Goal: Transaction & Acquisition: Subscribe to service/newsletter

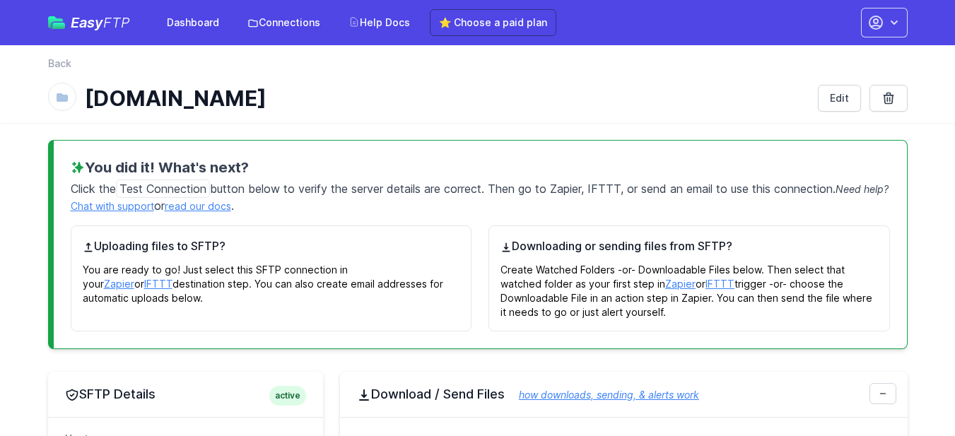
scroll to position [805, 0]
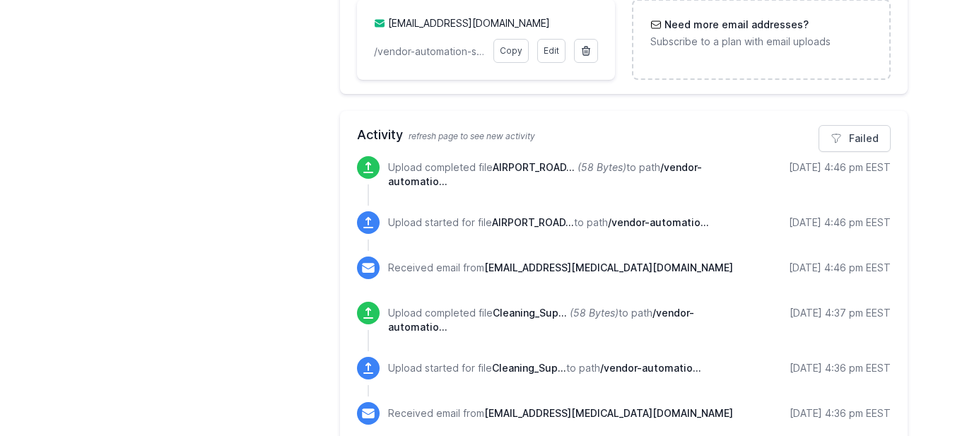
scroll to position [711, 0]
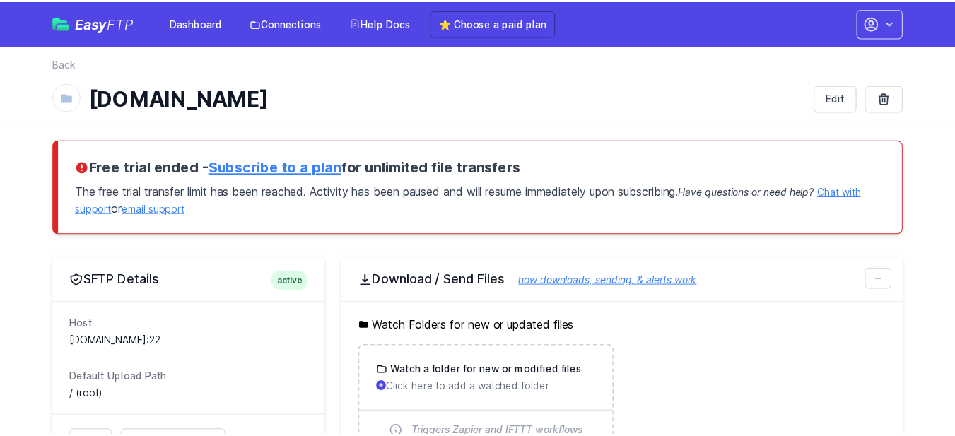
scroll to position [711, 0]
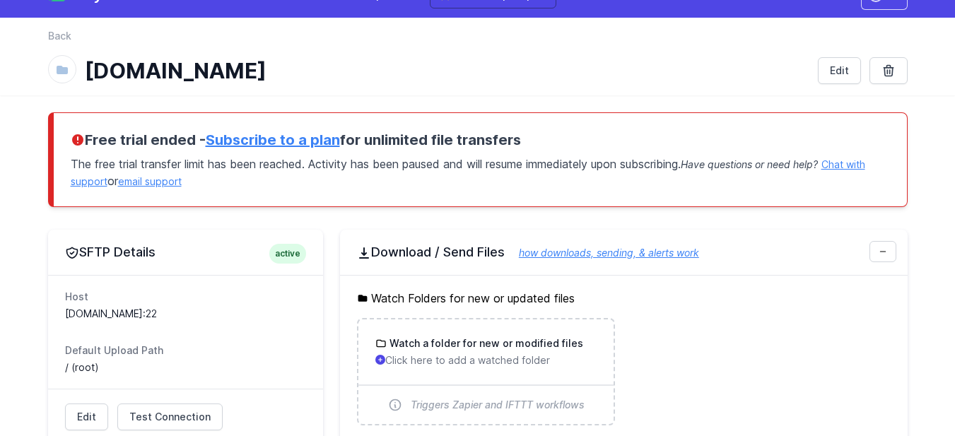
scroll to position [27, 0]
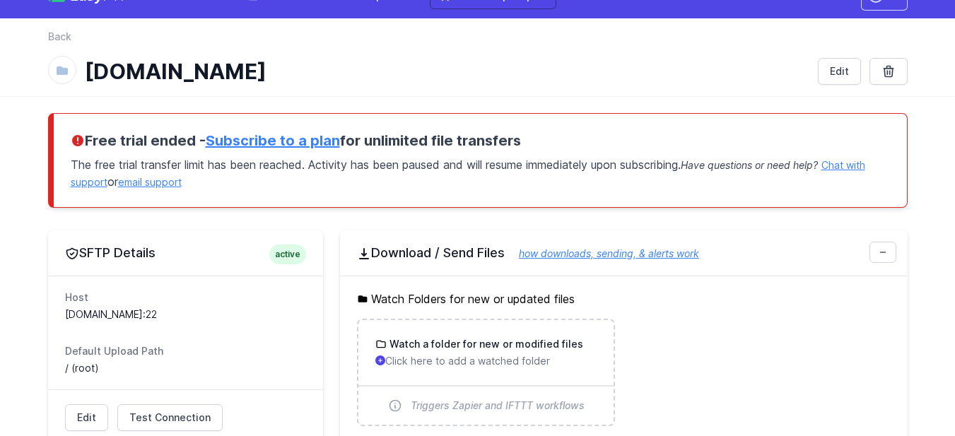
click at [295, 143] on link "Subscribe to a plan" at bounding box center [273, 140] width 134 height 17
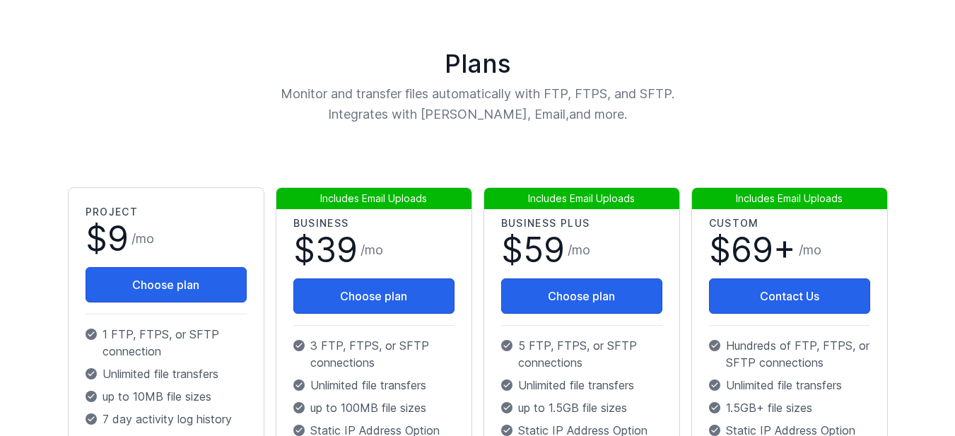
scroll to position [124, 0]
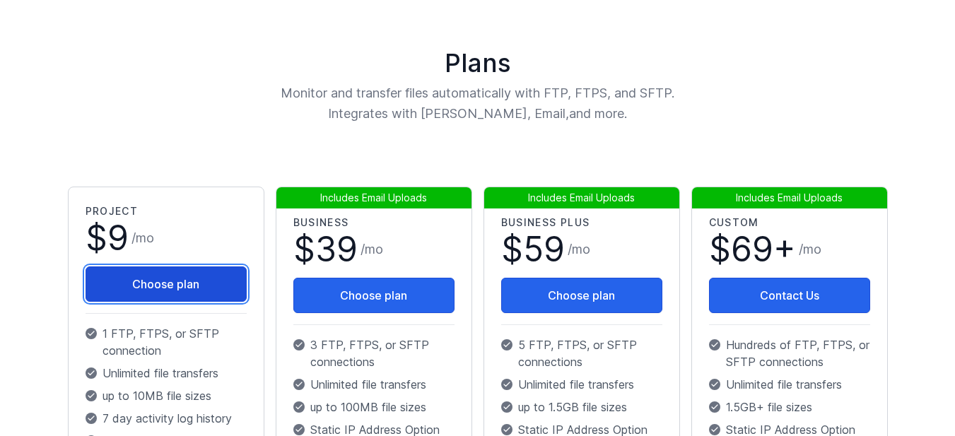
click at [181, 288] on button "Choose plan" at bounding box center [166, 284] width 161 height 35
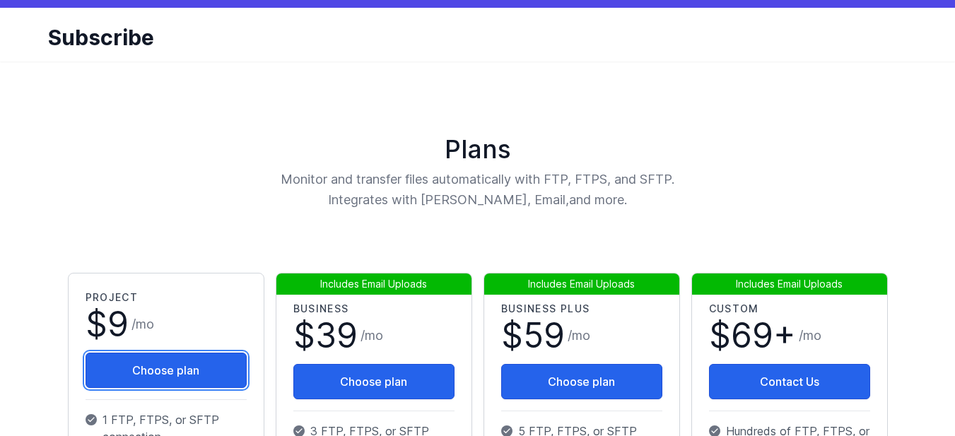
scroll to position [38, 0]
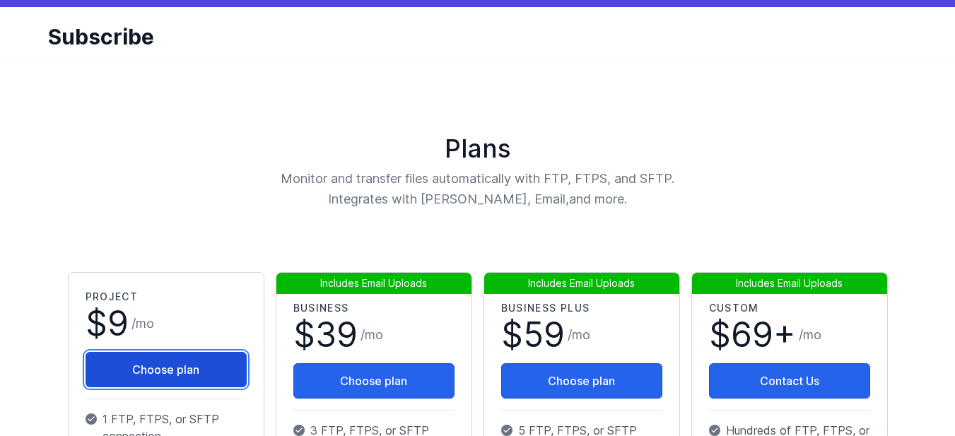
click at [229, 362] on button "Choose plan" at bounding box center [166, 369] width 161 height 35
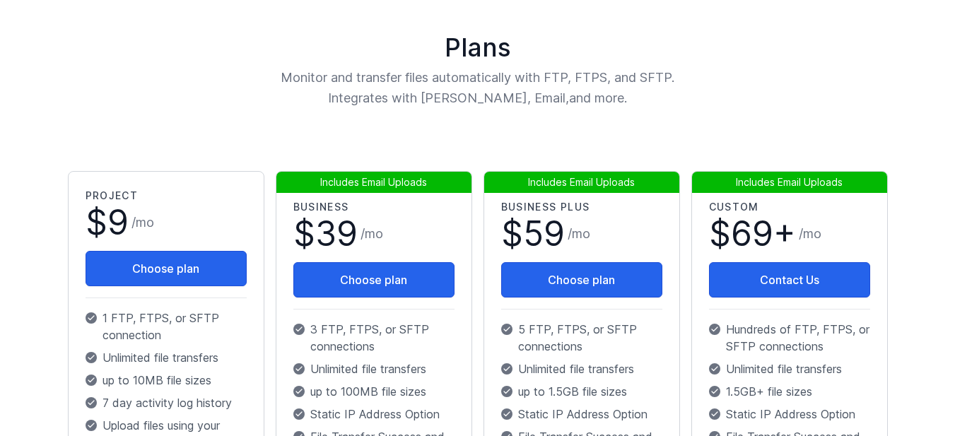
scroll to position [140, 0]
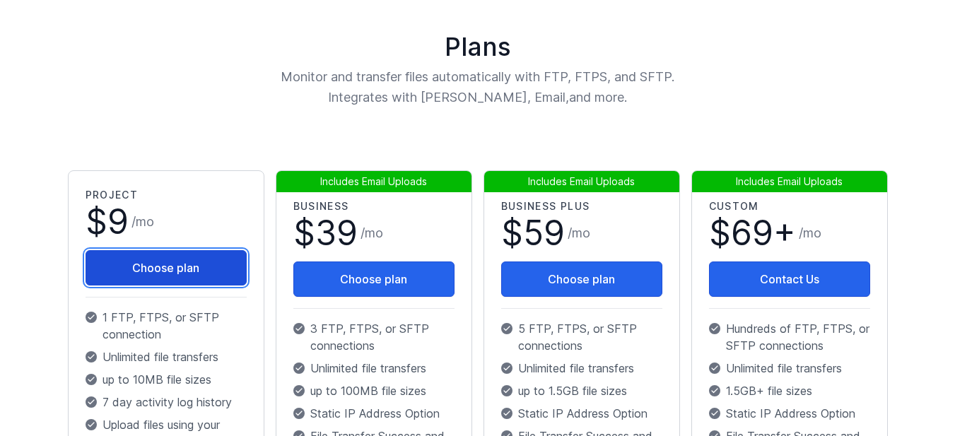
click at [172, 280] on button "Choose plan" at bounding box center [166, 267] width 161 height 35
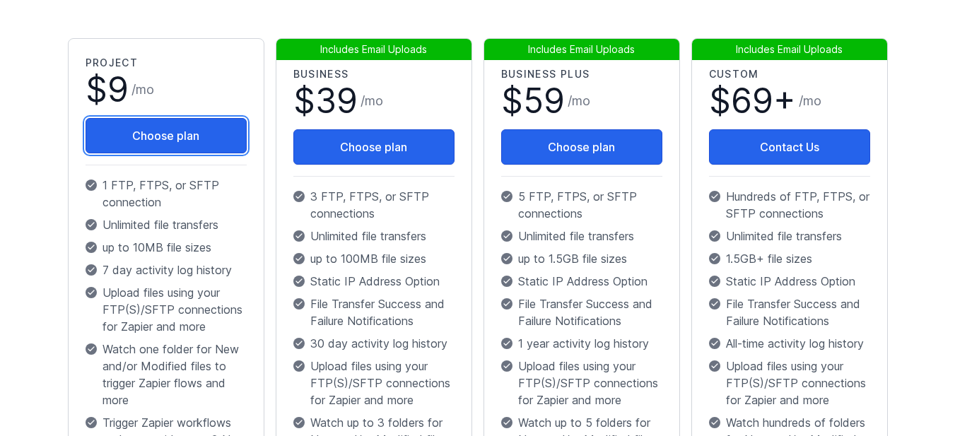
scroll to position [273, 0]
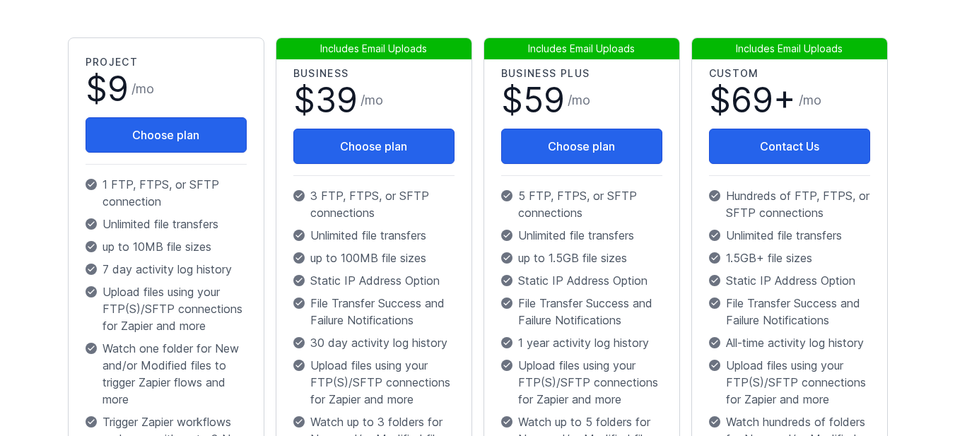
click at [908, 250] on div "Plans Monitor and transfer files automatically with FTP, FTPS, and SFTP. Integr…" at bounding box center [477, 343] width 905 height 1035
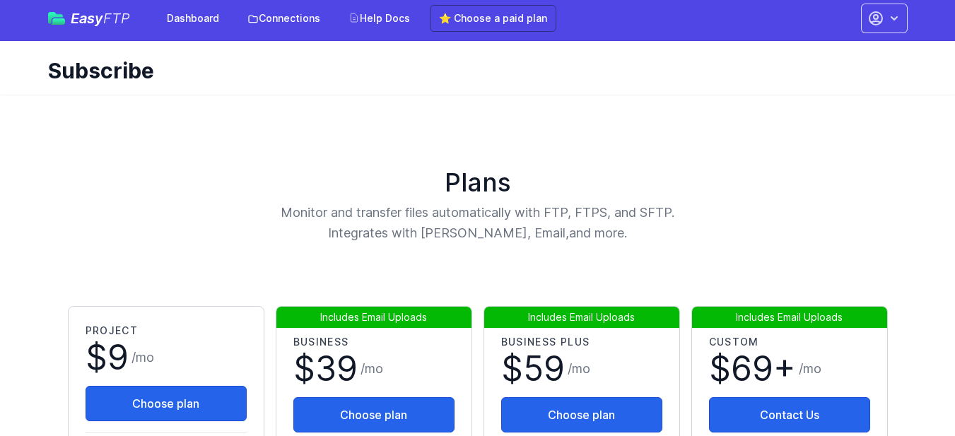
scroll to position [0, 0]
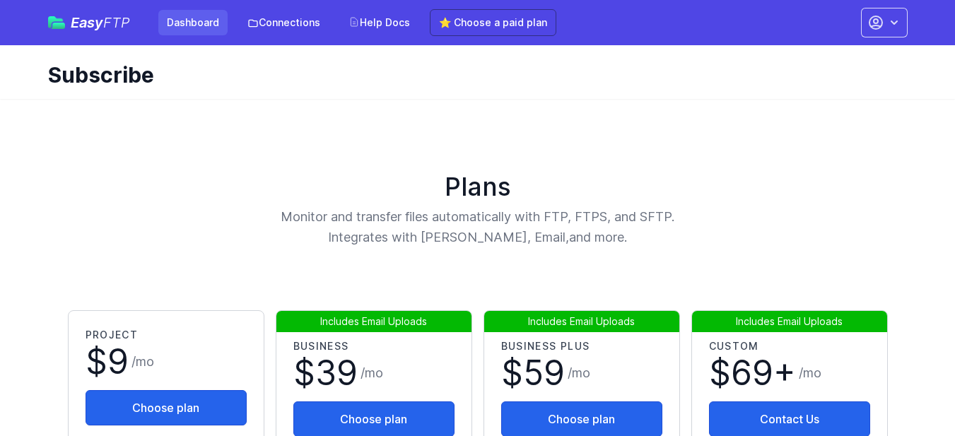
click at [199, 23] on link "Dashboard" at bounding box center [192, 22] width 69 height 25
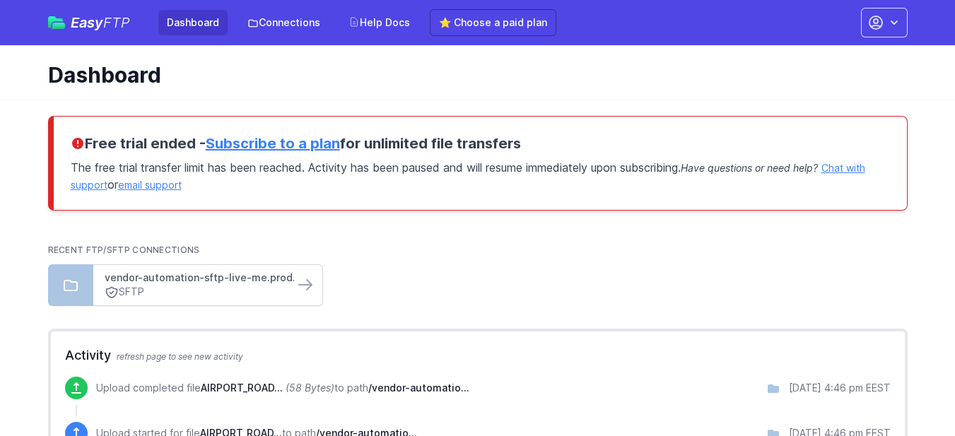
click at [165, 278] on link "vendor-automation-sftp-live-me.prod.aws.qcommer..." at bounding box center [194, 278] width 178 height 14
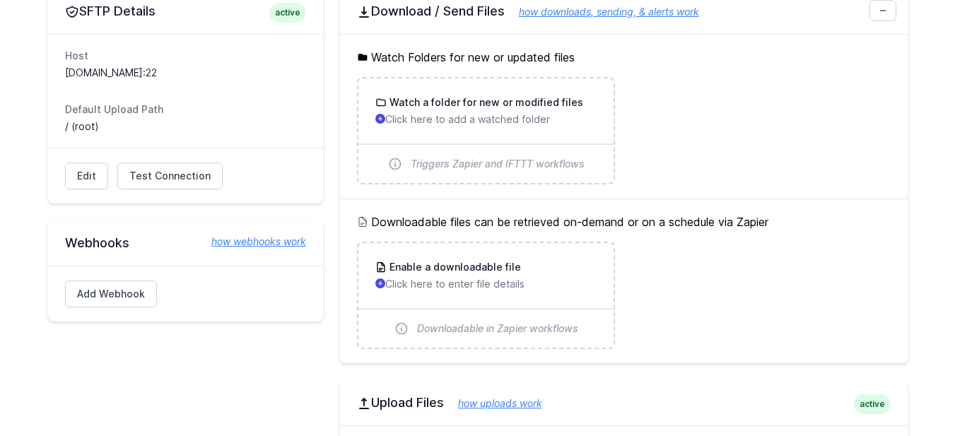
scroll to position [202, 0]
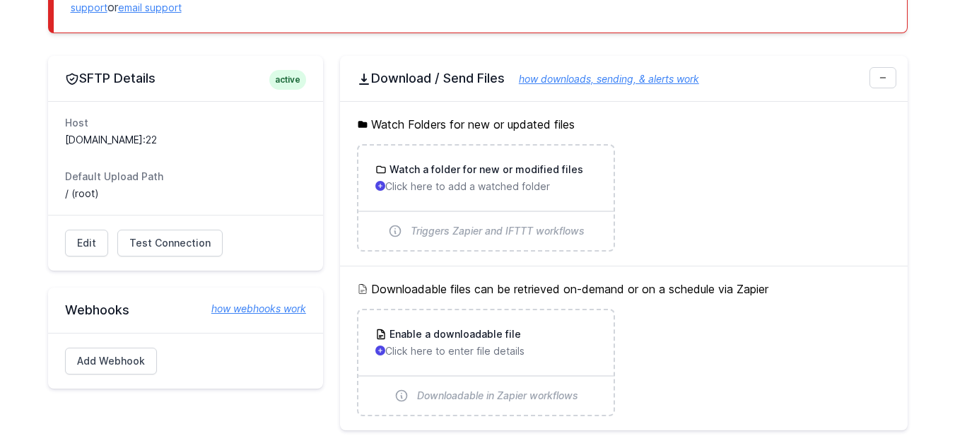
drag, startPoint x: 912, startPoint y: 219, endPoint x: 878, endPoint y: 211, distance: 35.0
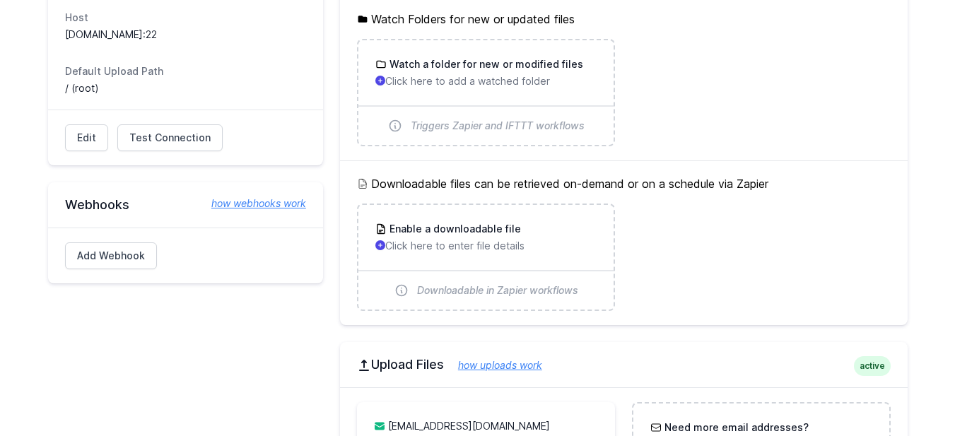
scroll to position [0, 0]
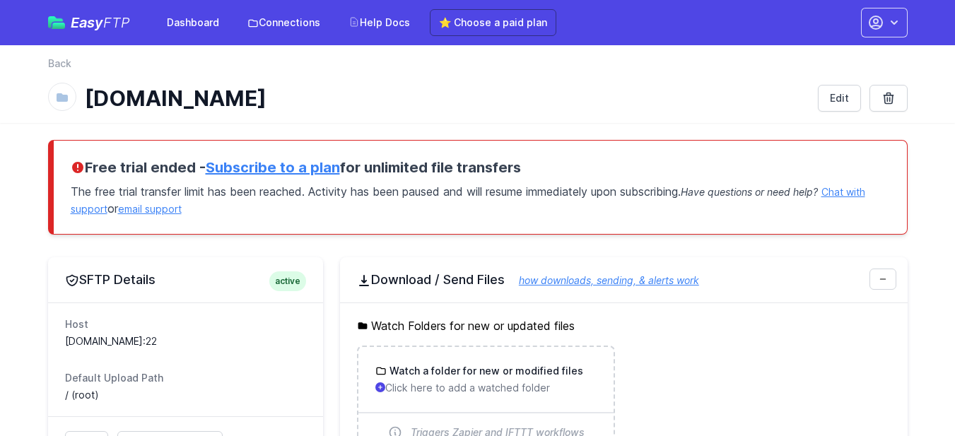
click at [263, 168] on link "Subscribe to a plan" at bounding box center [273, 167] width 134 height 17
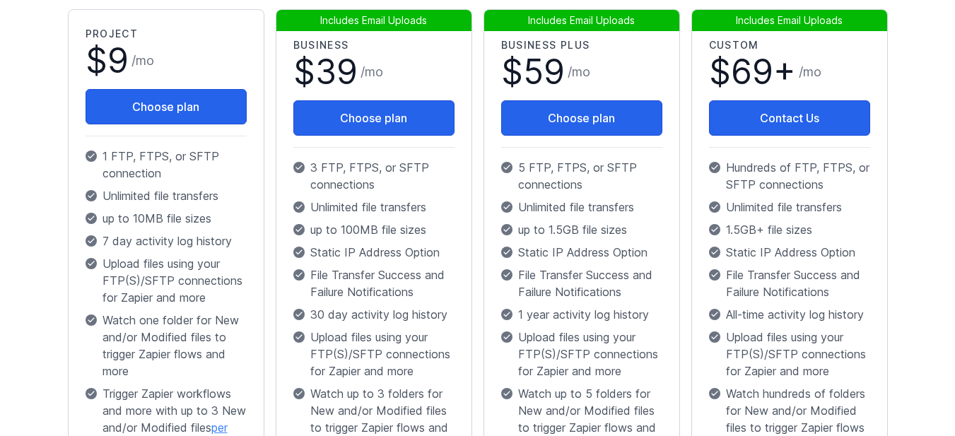
scroll to position [301, 0]
